Goal: Task Accomplishment & Management: Manage account settings

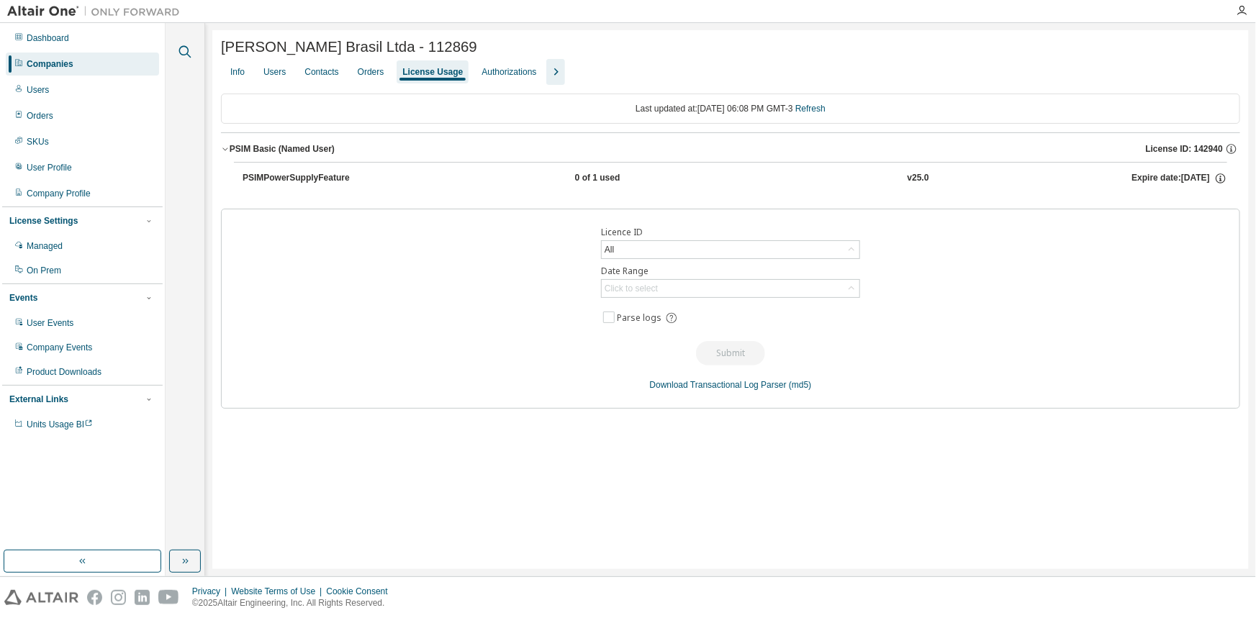
click at [181, 55] on icon "button" at bounding box center [184, 51] width 17 height 17
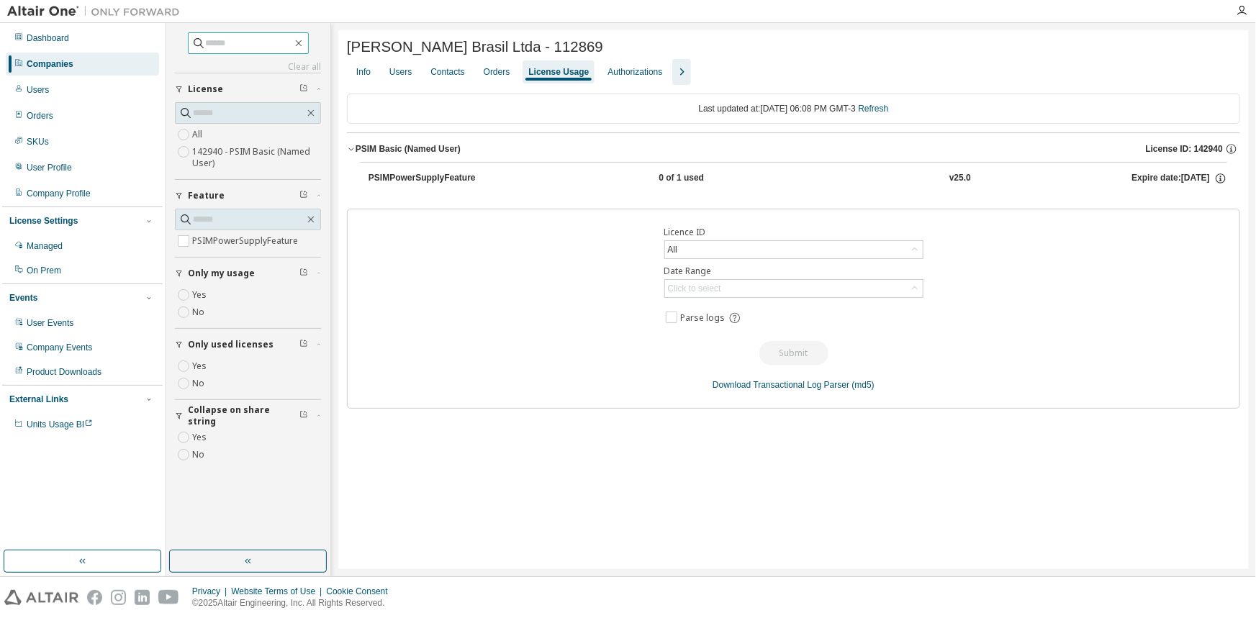
click at [206, 45] on input "text" at bounding box center [249, 43] width 86 height 14
type input "****"
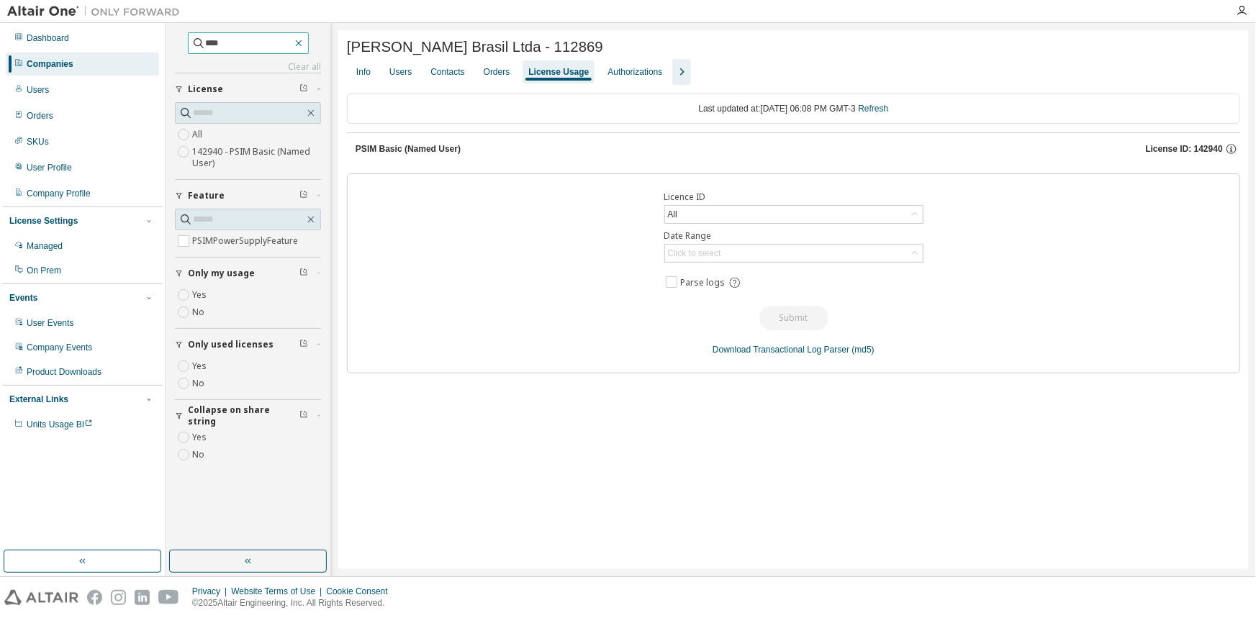
click at [304, 40] on icon "button" at bounding box center [299, 43] width 12 height 12
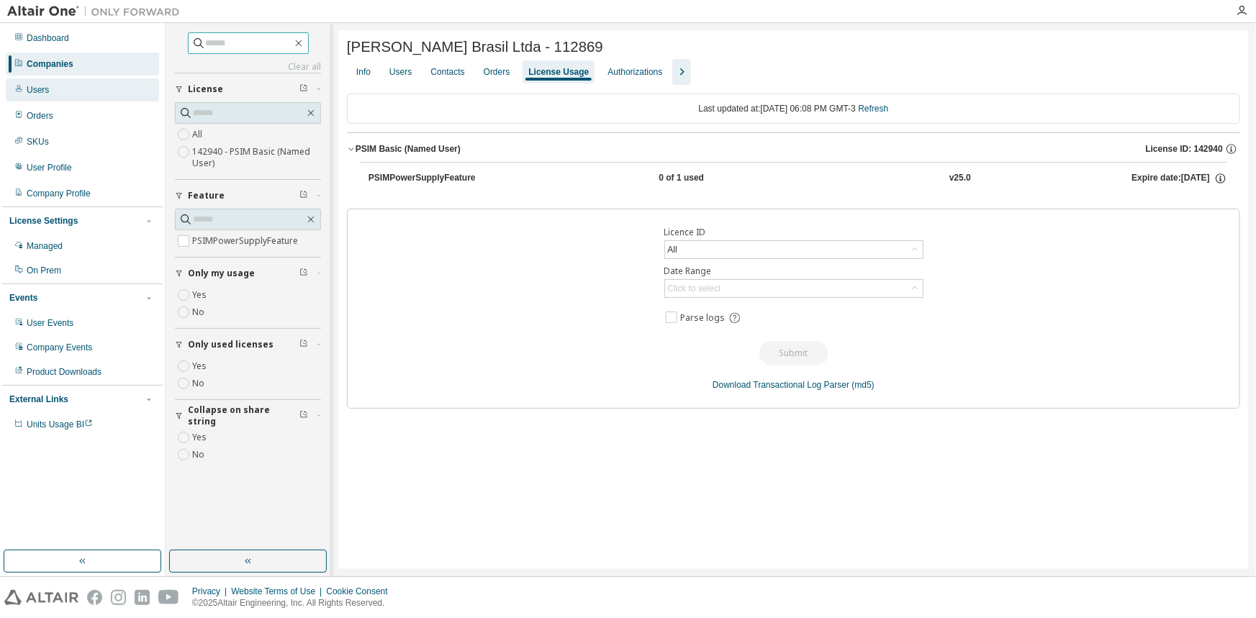
click at [69, 81] on div "Users" at bounding box center [82, 89] width 153 height 23
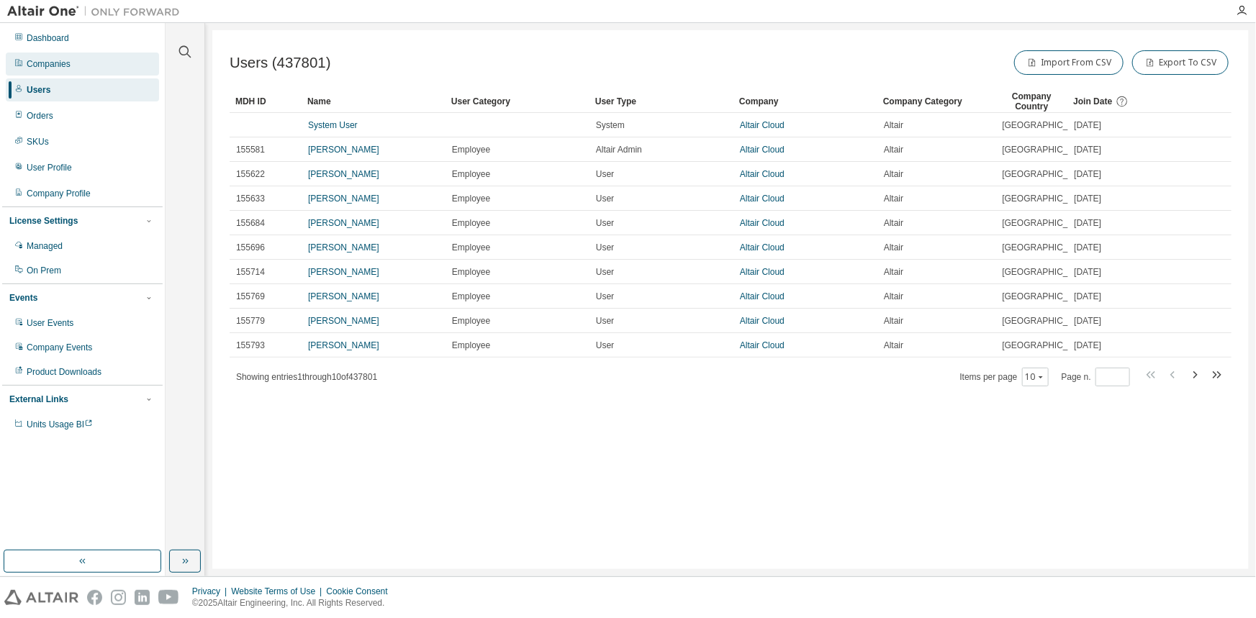
click at [72, 65] on div "Companies" at bounding box center [82, 64] width 153 height 23
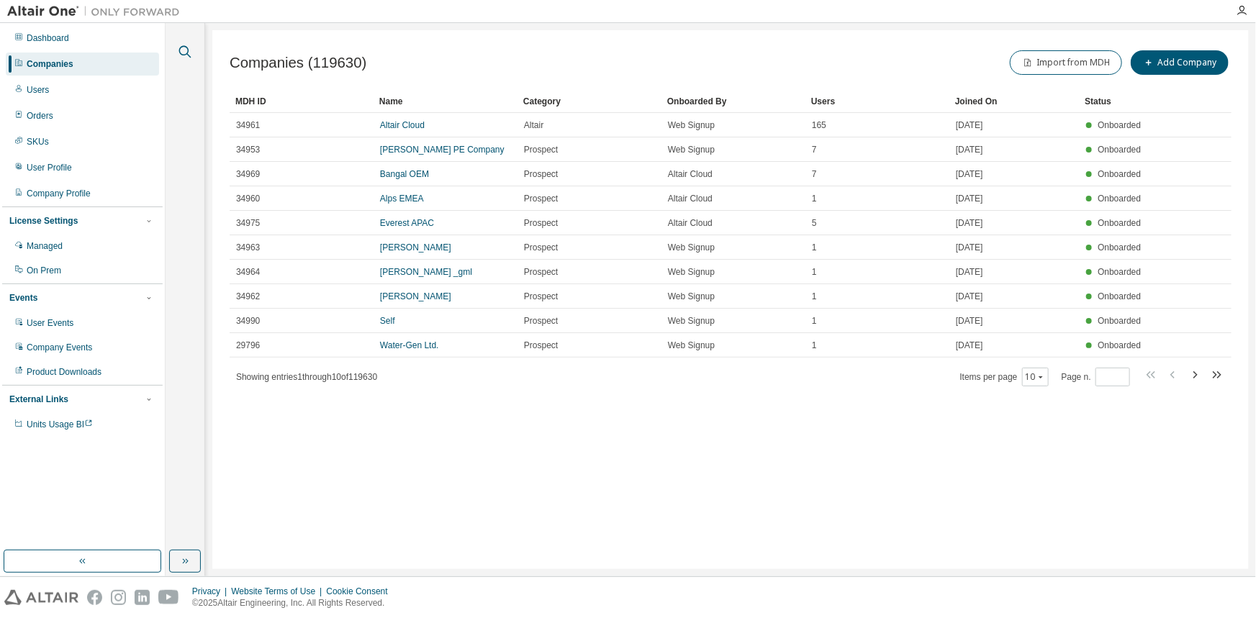
click at [189, 51] on icon "button" at bounding box center [184, 51] width 17 height 17
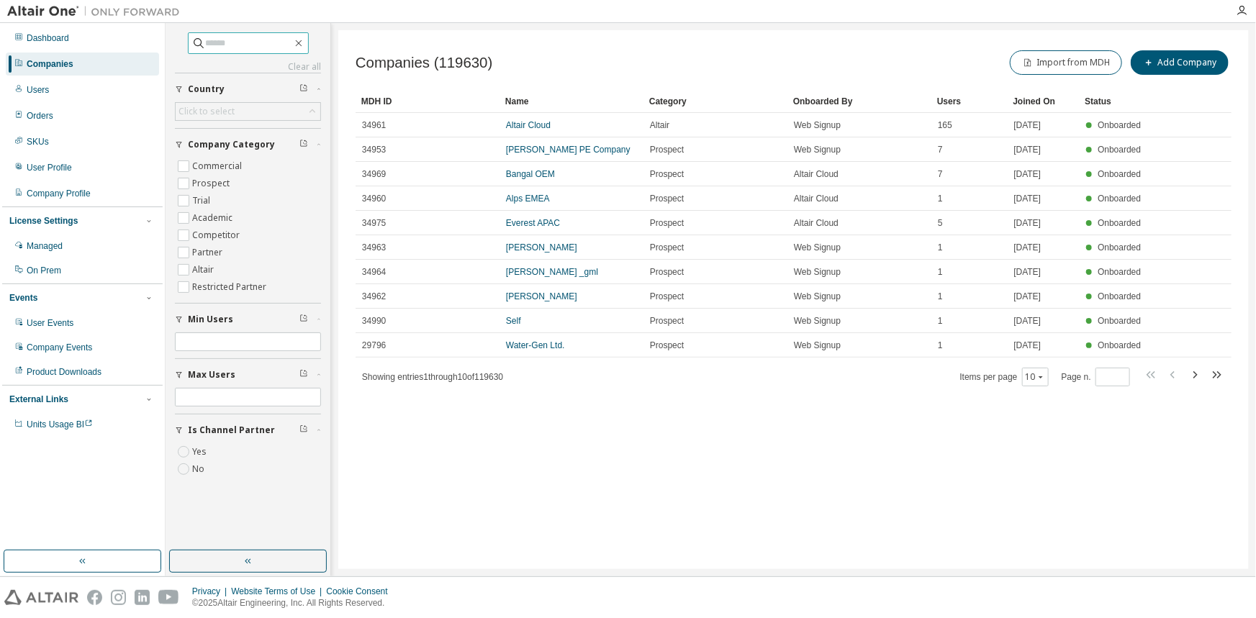
click at [206, 48] on input "text" at bounding box center [249, 43] width 86 height 14
type input "****"
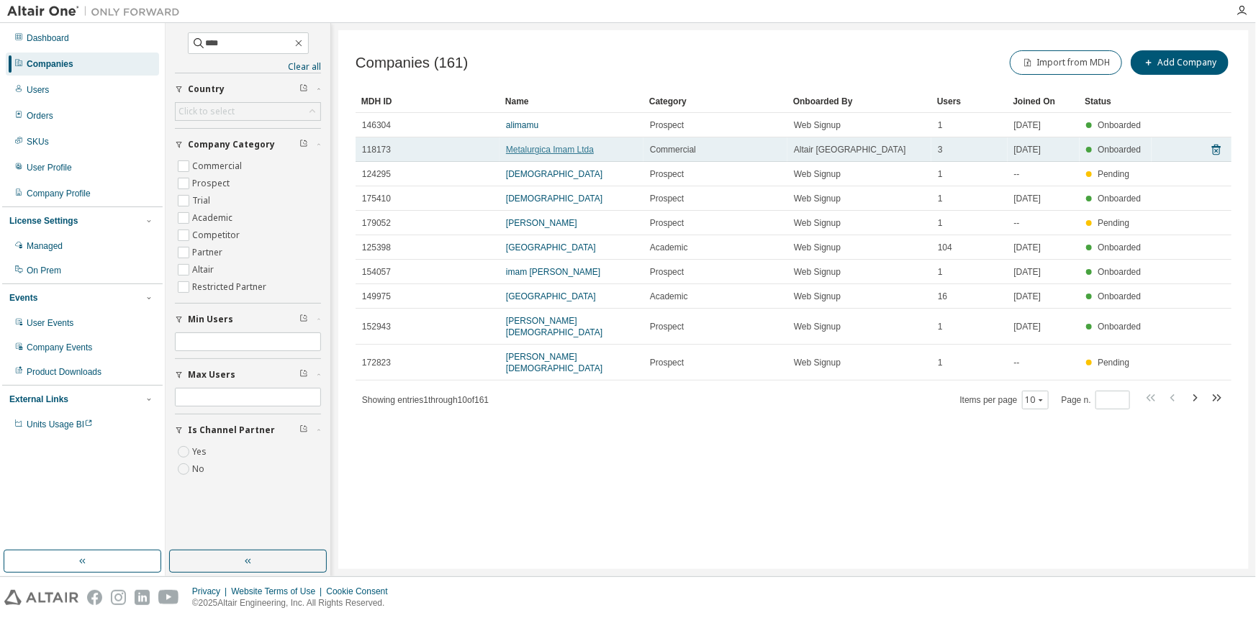
click at [526, 145] on link "Metalurgica Imam Ltda" at bounding box center [550, 150] width 88 height 10
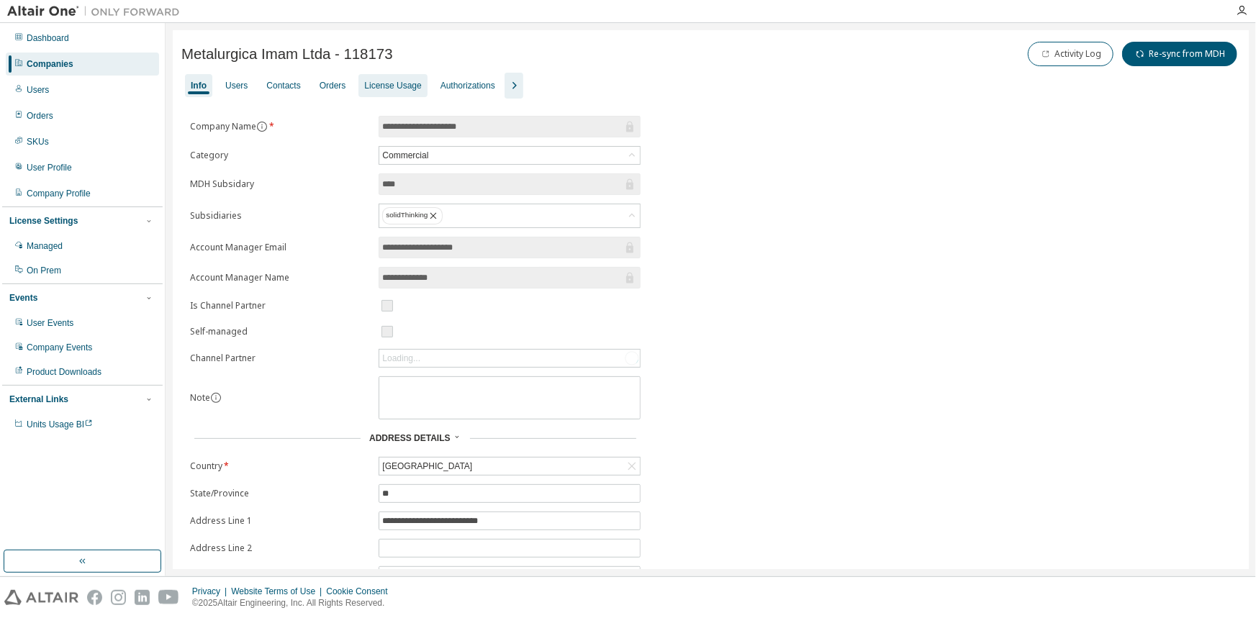
click at [397, 86] on div "License Usage" at bounding box center [392, 86] width 57 height 12
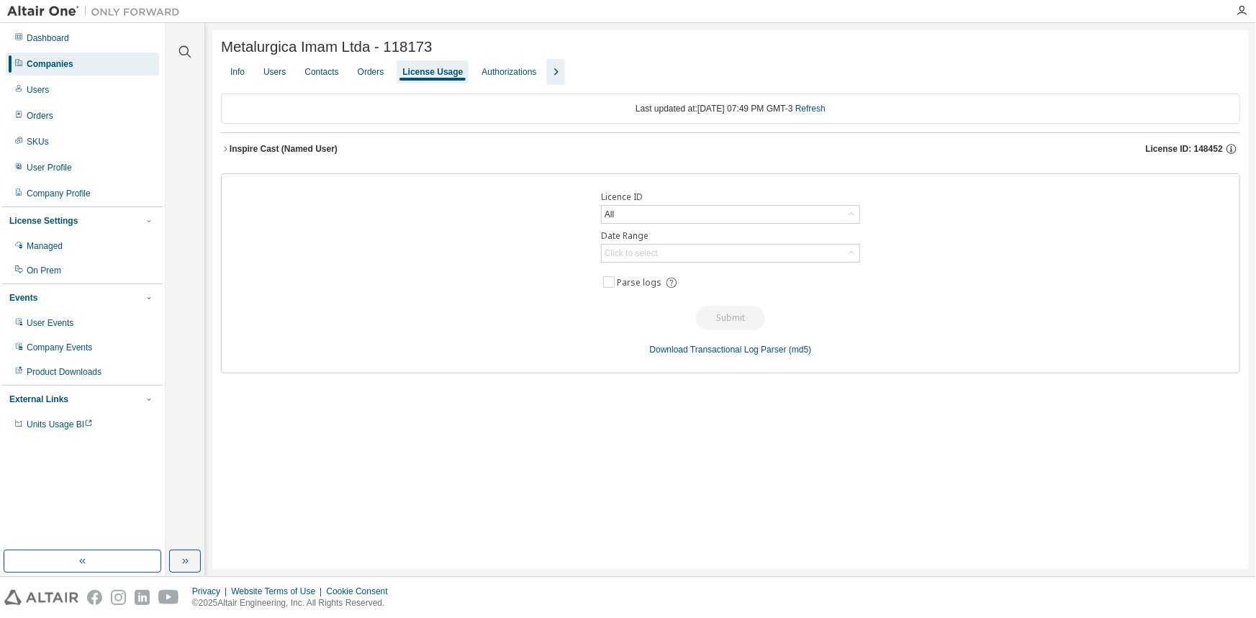
click at [312, 151] on div "Inspire Cast (Named User)" at bounding box center [284, 149] width 108 height 12
